Goal: Find specific page/section: Find specific page/section

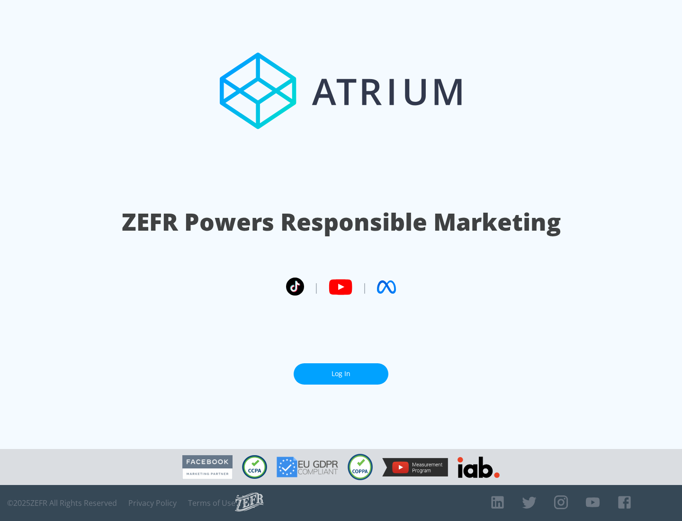
click at [341, 370] on link "Log In" at bounding box center [341, 373] width 95 height 21
